Goal: Find specific page/section: Locate a particular part of the current website

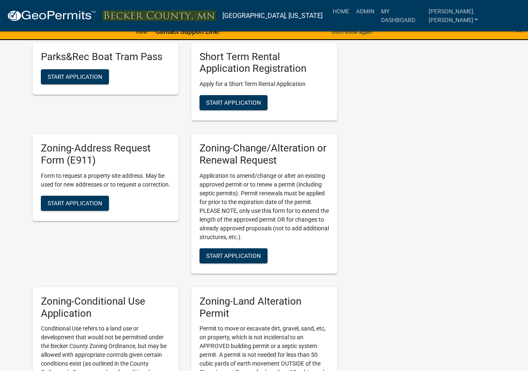
scroll to position [459, 0]
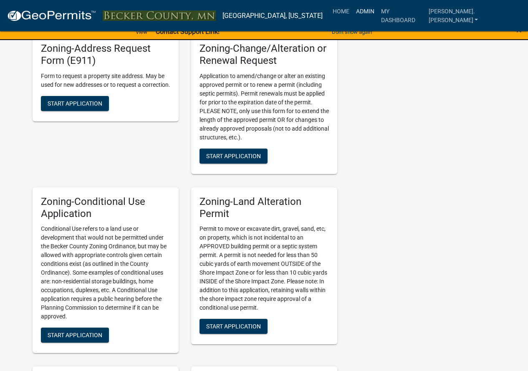
click at [378, 8] on link "Admin" at bounding box center [365, 11] width 25 height 16
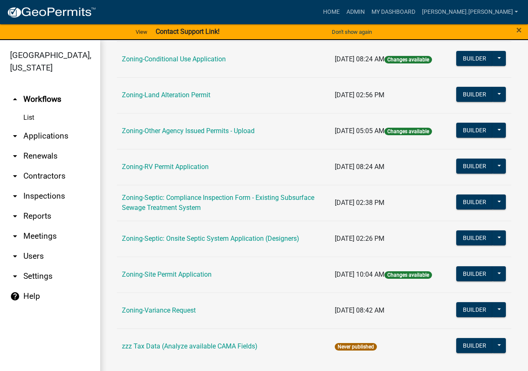
scroll to position [269, 0]
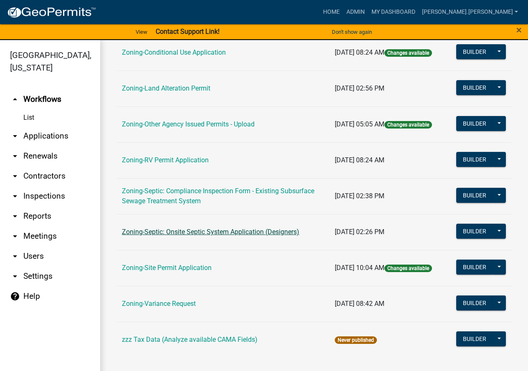
click at [180, 233] on link "Zoning-Septic: Onsite Septic System Application (Designers)" at bounding box center [210, 232] width 177 height 8
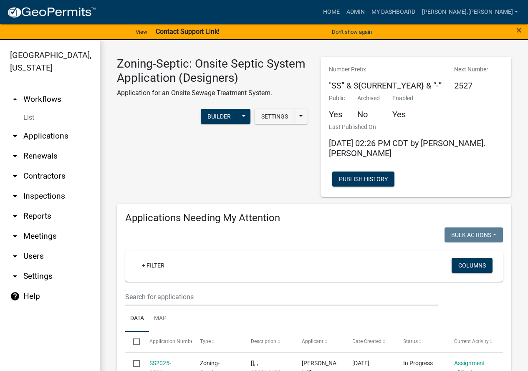
scroll to position [83, 0]
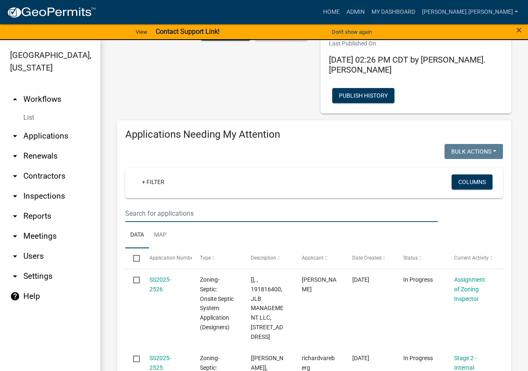
click at [190, 205] on input "text" at bounding box center [281, 213] width 313 height 17
paste input "081014000"
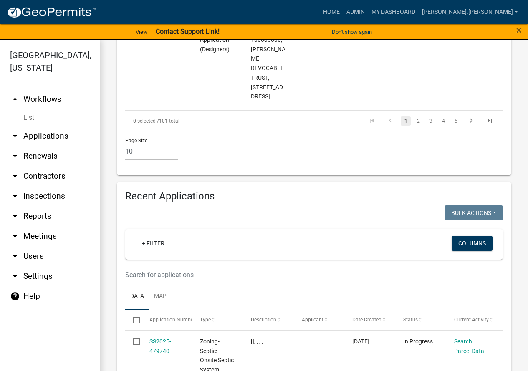
scroll to position [1336, 0]
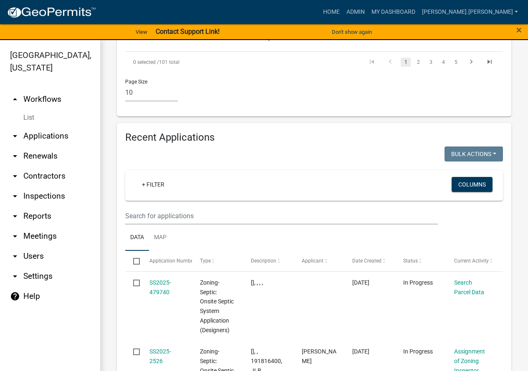
type input "081014000"
click at [230, 207] on input "text" at bounding box center [281, 215] width 313 height 17
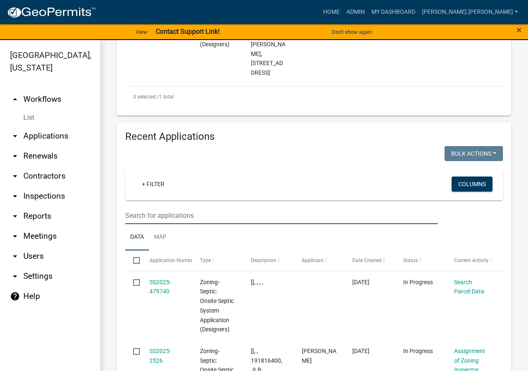
scroll to position [364, 0]
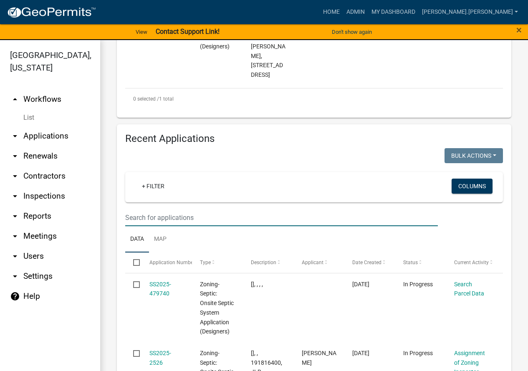
paste input "081014000"
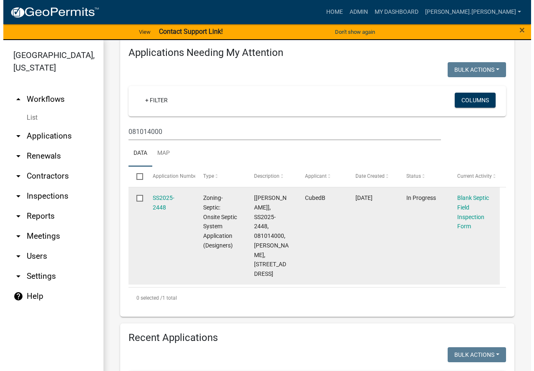
scroll to position [185, 0]
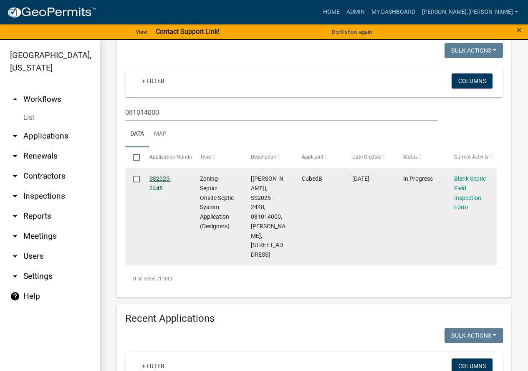
type input "081014000"
click at [164, 175] on link "SS2025-2448" at bounding box center [160, 183] width 22 height 16
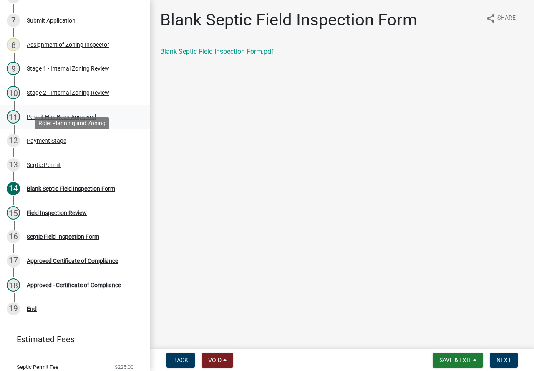
scroll to position [203, 0]
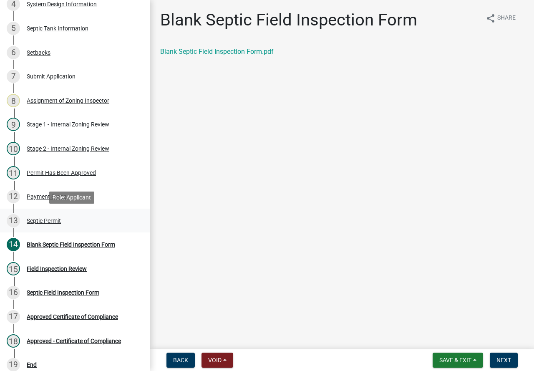
click at [55, 218] on div "Septic Permit" at bounding box center [44, 221] width 34 height 6
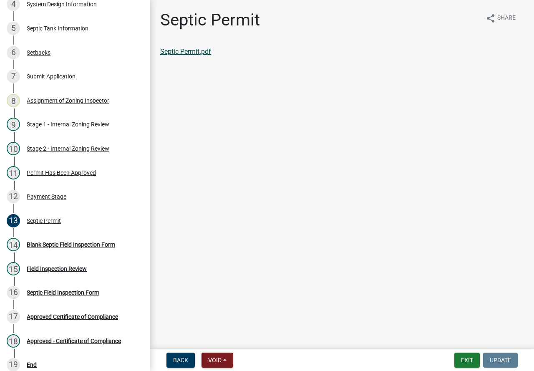
click at [183, 52] on link "Septic Permit.pdf" at bounding box center [185, 52] width 51 height 8
